Goal: Find specific page/section: Find specific page/section

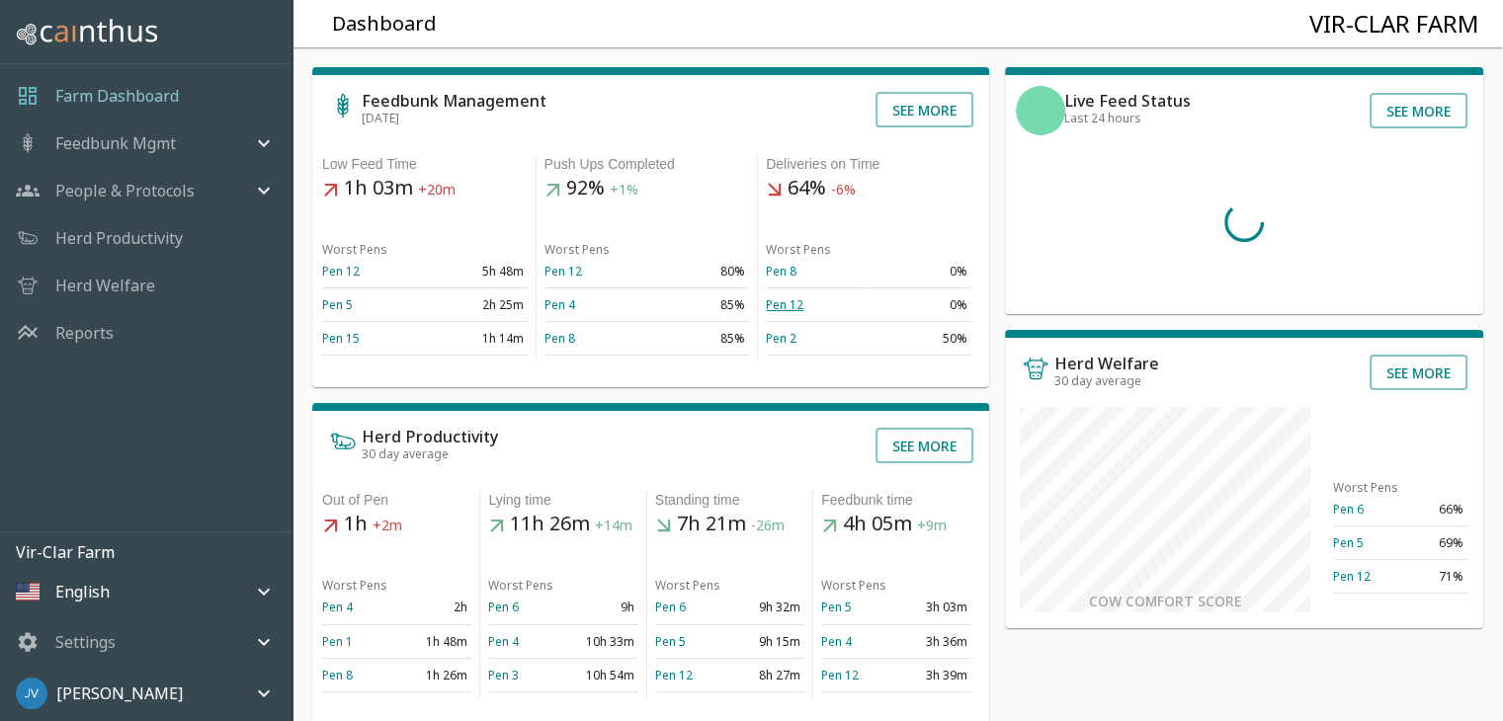
click at [787, 308] on link "Pen 12" at bounding box center [785, 304] width 38 height 17
